Goal: Task Accomplishment & Management: Use online tool/utility

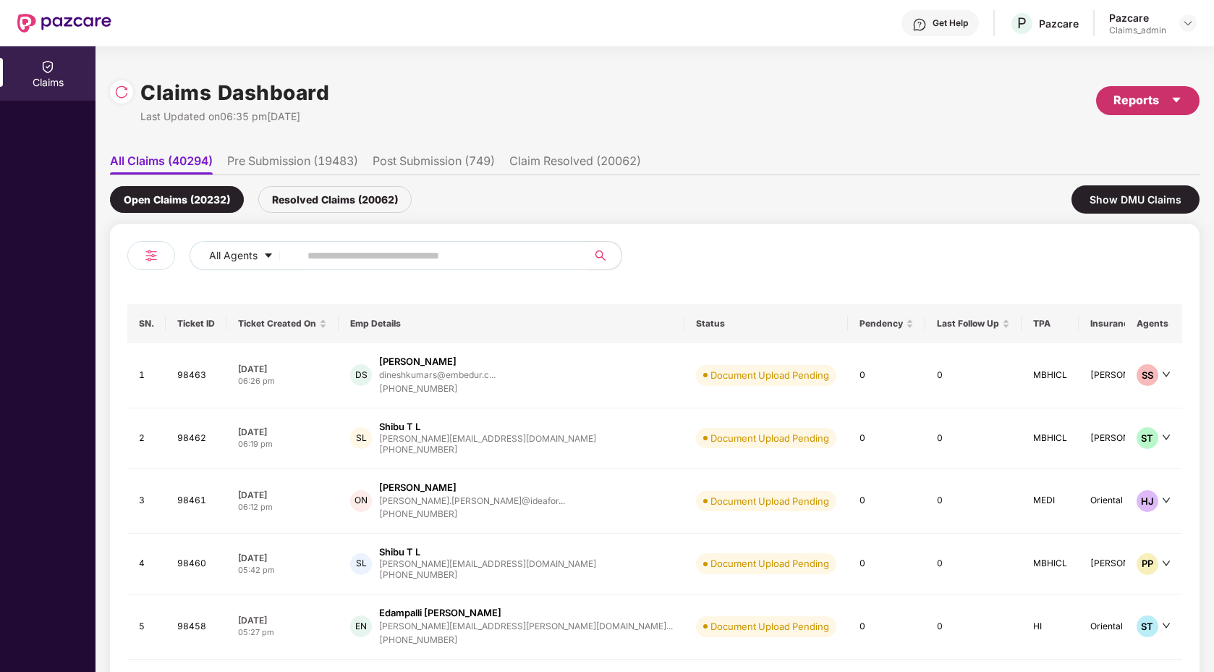
click at [1153, 101] on div "Reports" at bounding box center [1148, 100] width 69 height 18
click at [1140, 143] on div "Claims Report" at bounding box center [1109, 139] width 164 height 16
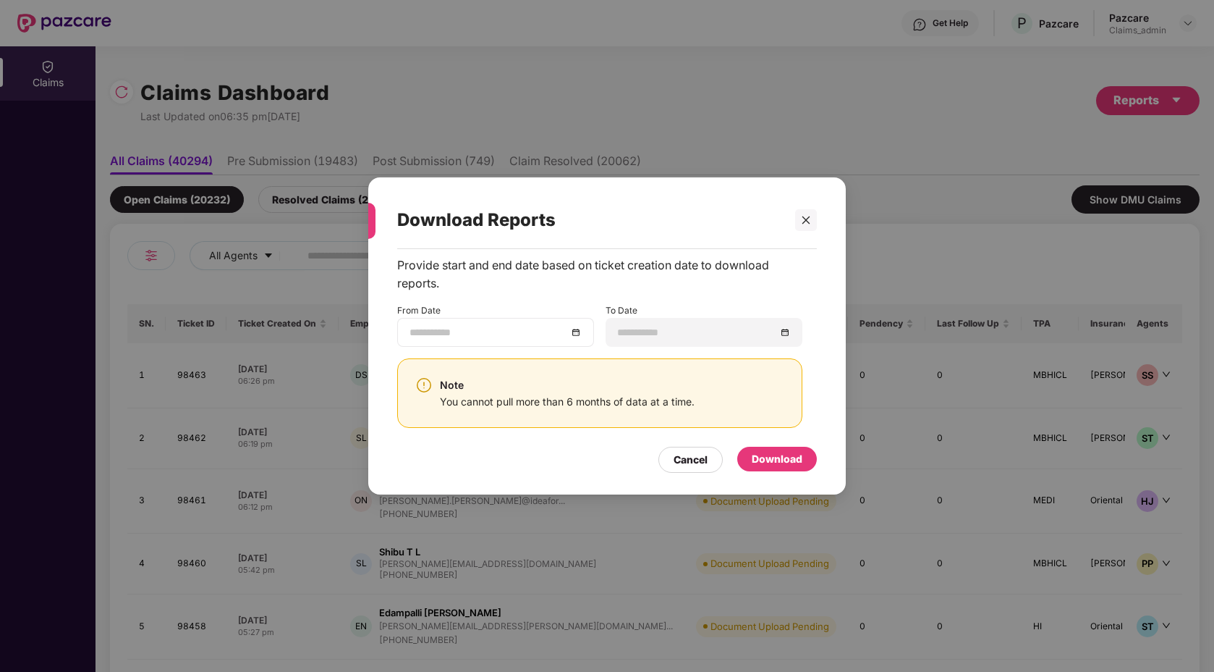
click at [572, 330] on div at bounding box center [496, 332] width 172 height 16
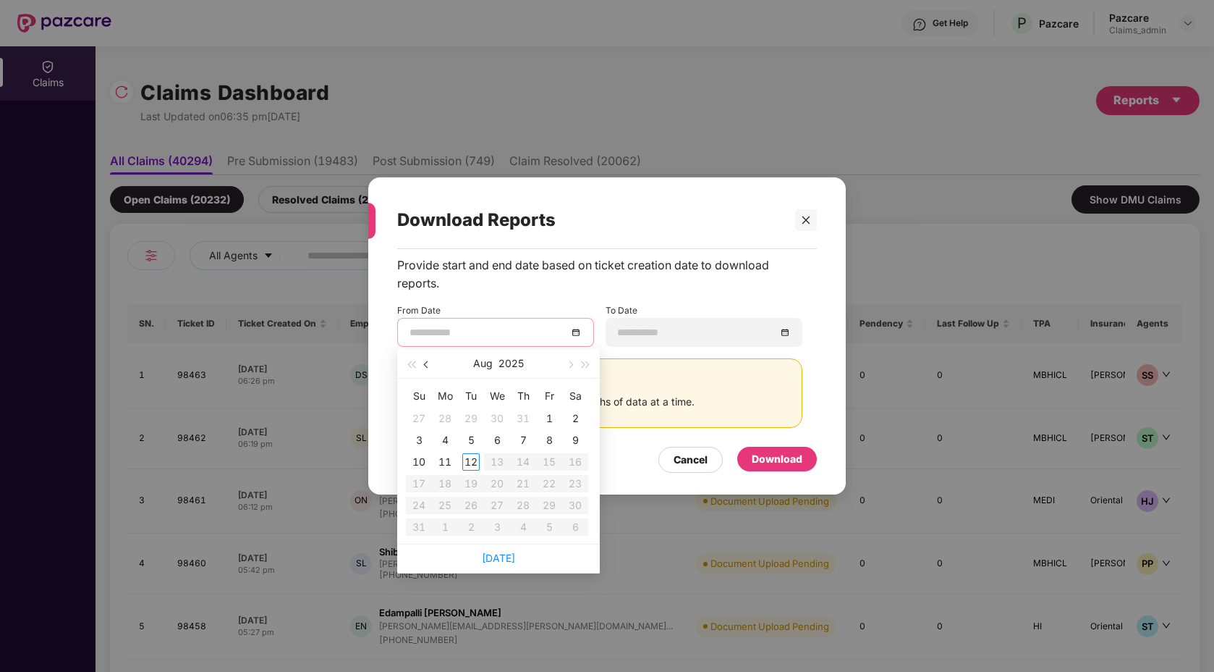
click at [429, 365] on button "button" at bounding box center [427, 363] width 16 height 29
click at [430, 365] on button "button" at bounding box center [427, 363] width 16 height 29
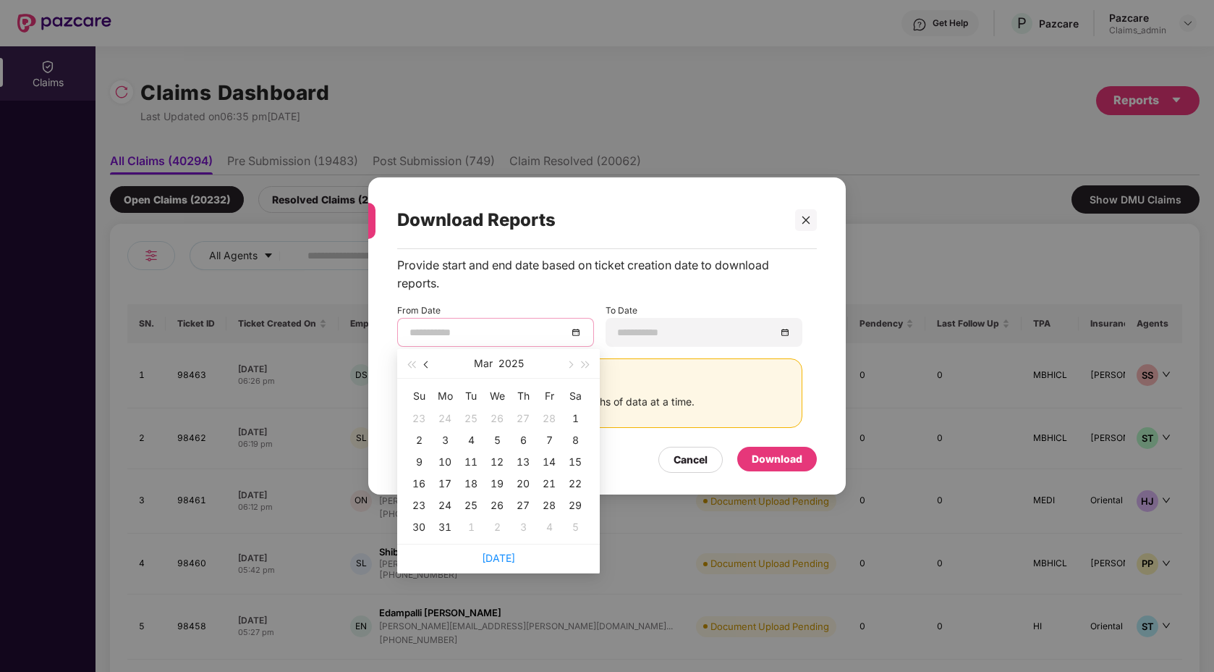
click at [430, 365] on button "button" at bounding box center [427, 363] width 16 height 29
click at [431, 368] on button "button" at bounding box center [427, 363] width 16 height 29
click at [567, 368] on button "button" at bounding box center [570, 363] width 16 height 29
type input "**********"
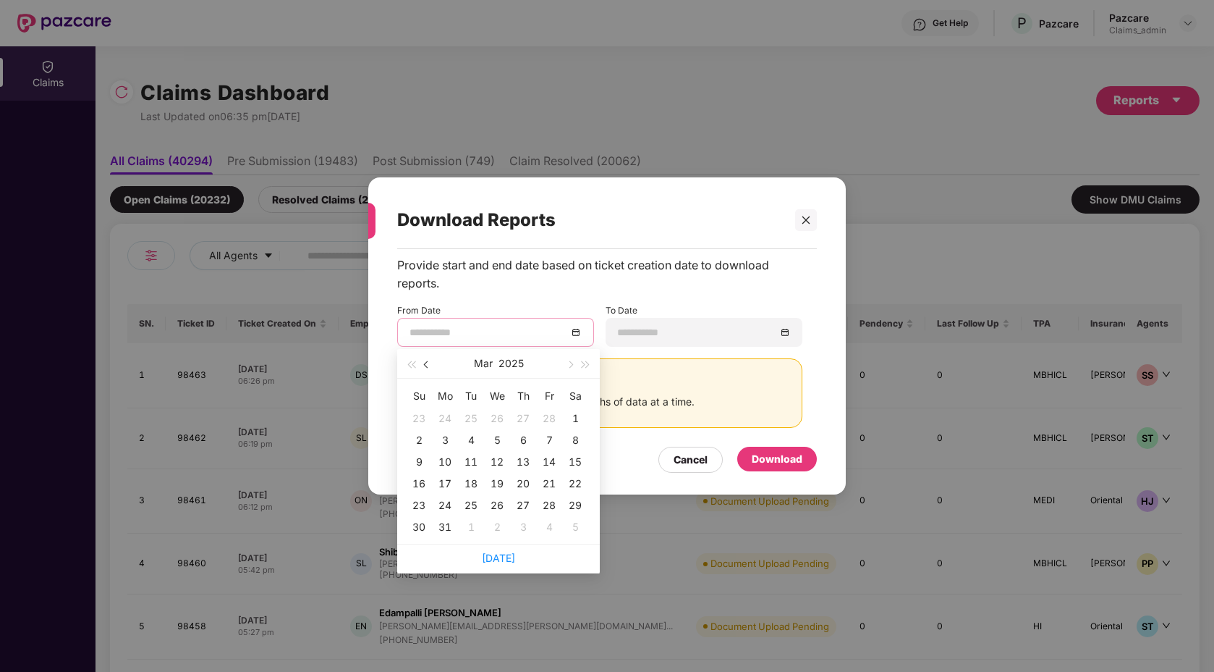
click at [425, 364] on span "button" at bounding box center [427, 364] width 7 height 7
type input "**********"
click at [519, 465] on div "13" at bounding box center [522, 461] width 17 height 17
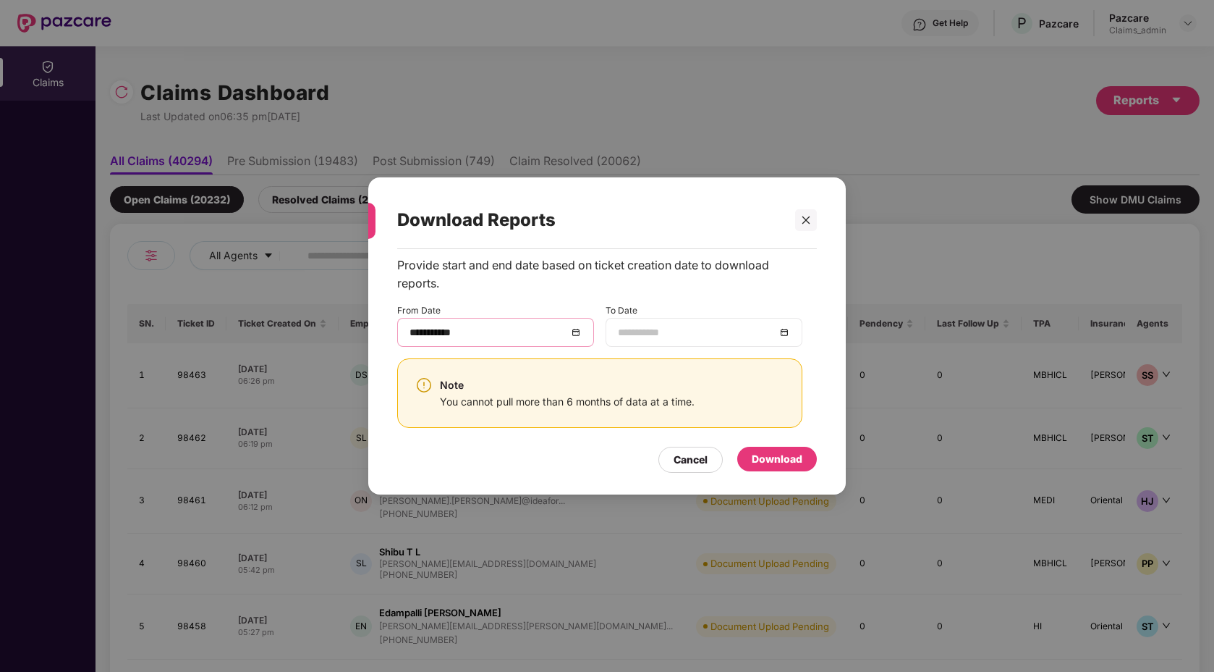
click at [779, 331] on div at bounding box center [704, 332] width 172 height 16
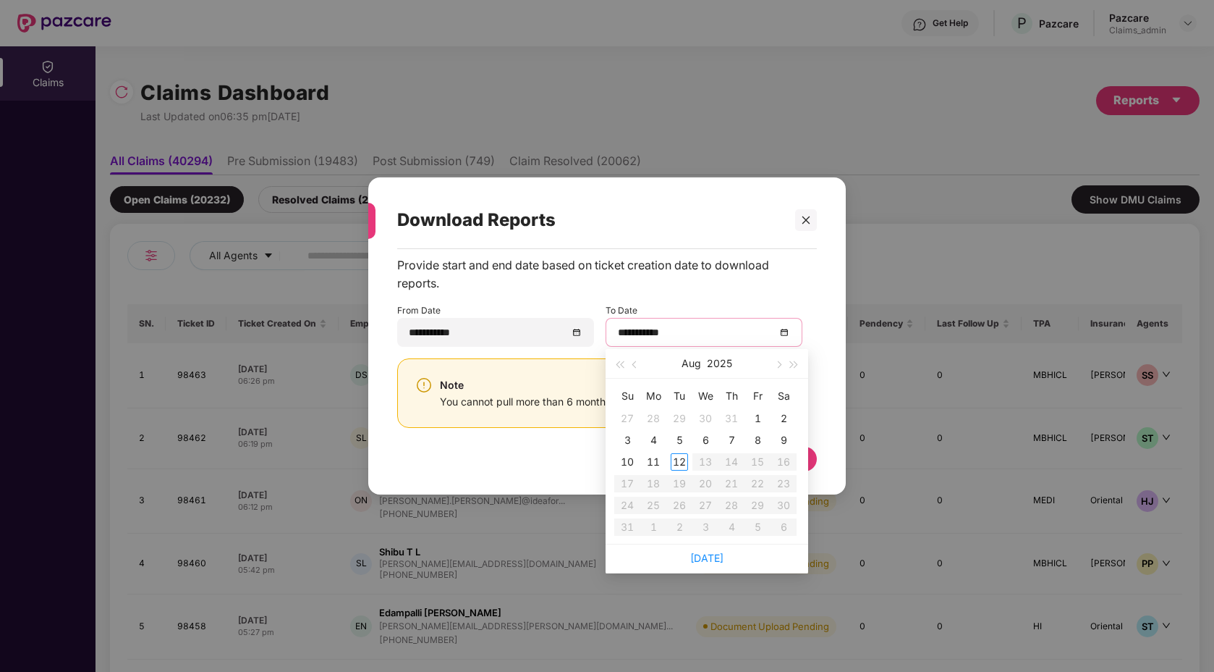
type input "**********"
click at [679, 464] on div "12" at bounding box center [679, 461] width 17 height 17
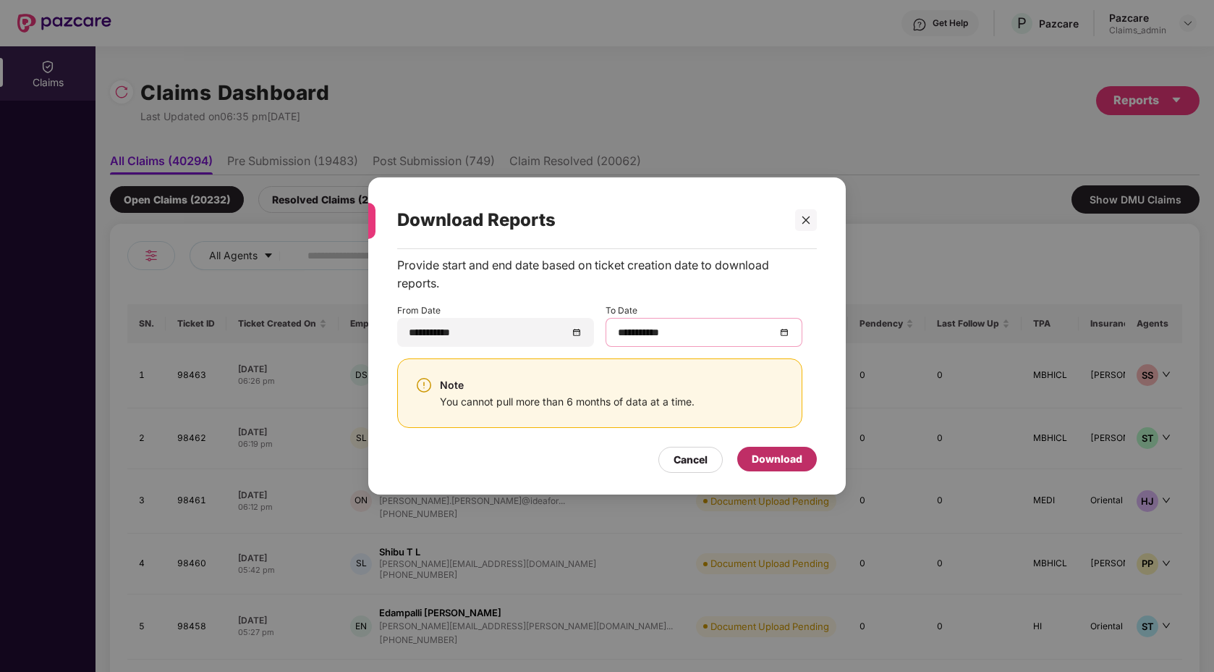
click at [766, 461] on div "Download" at bounding box center [777, 459] width 51 height 16
